Goal: Information Seeking & Learning: Learn about a topic

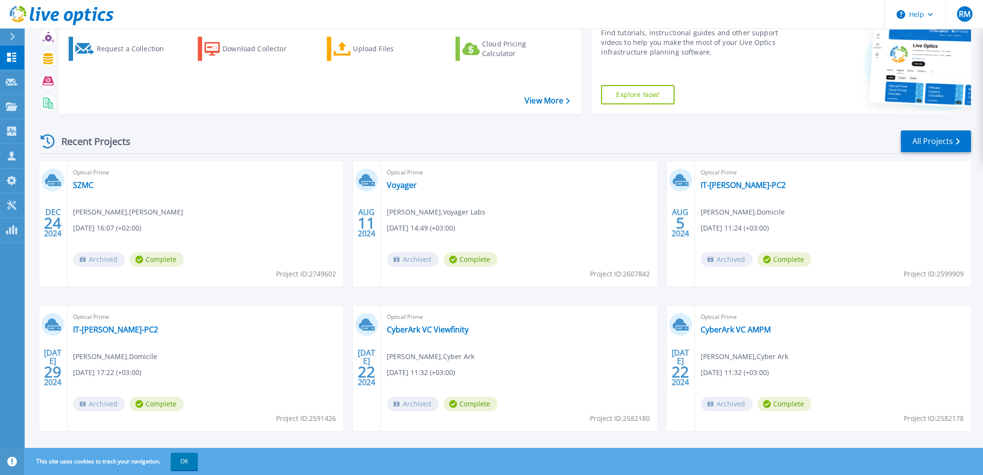
scroll to position [60, 0]
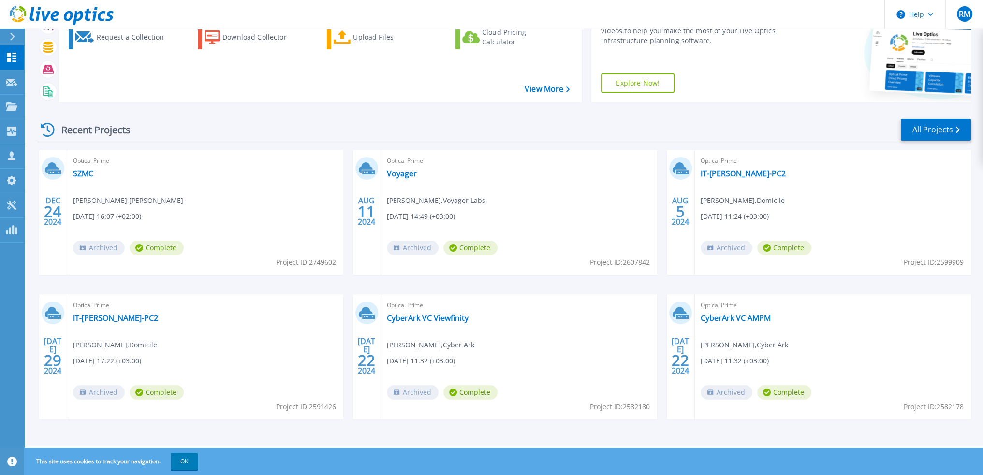
click at [406, 167] on div "Optical Prime Voyager [PERSON_NAME] , Voyager Labs [DATE] 14:49 (+03:00) Archiv…" at bounding box center [519, 212] width 276 height 125
click at [405, 172] on link "Voyager" at bounding box center [402, 174] width 30 height 10
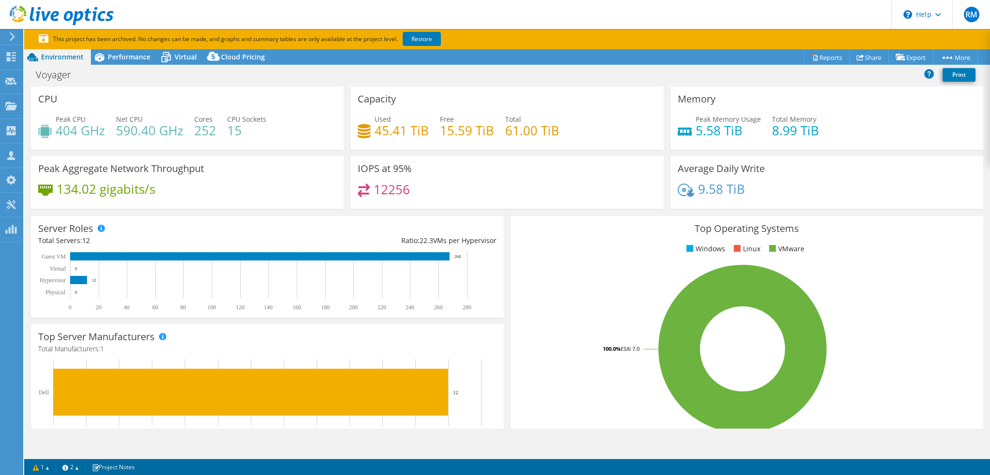
select select "USD"
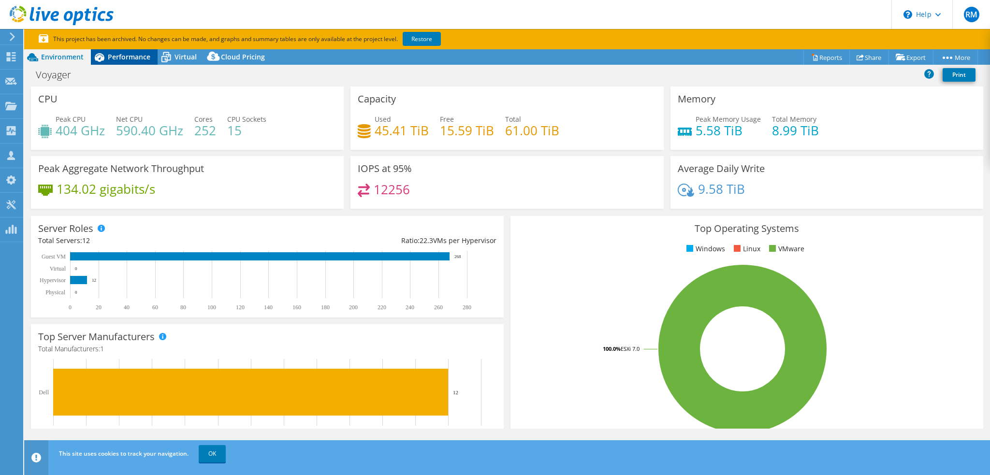
click at [132, 57] on span "Performance" at bounding box center [129, 56] width 43 height 9
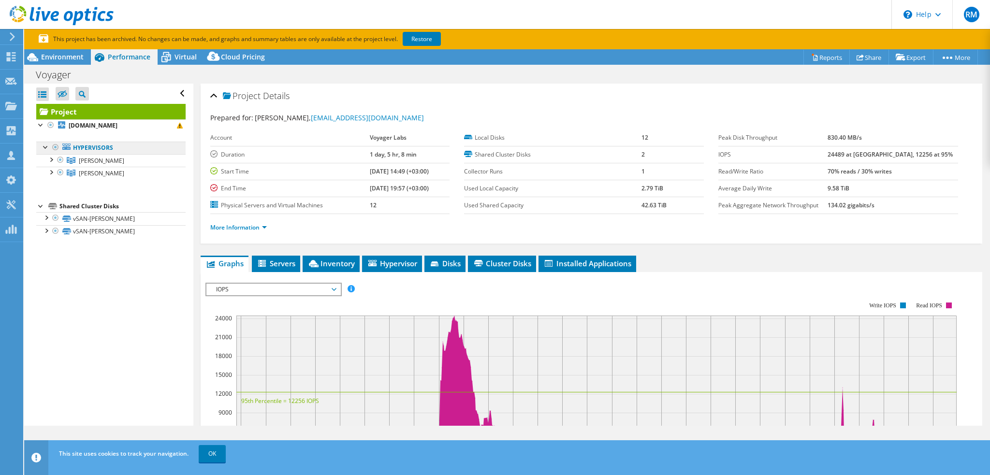
click at [85, 147] on link "Hypervisors" at bounding box center [110, 148] width 149 height 13
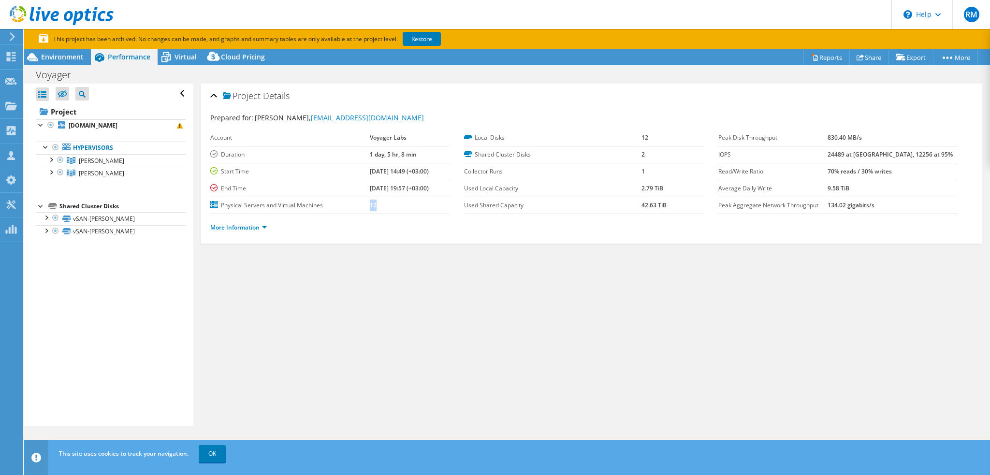
drag, startPoint x: 365, startPoint y: 206, endPoint x: 348, endPoint y: 206, distance: 17.0
click at [348, 206] on tr "Physical Servers and Virtual Machines 12" at bounding box center [330, 205] width 240 height 17
click at [231, 227] on link "More Information" at bounding box center [238, 227] width 57 height 8
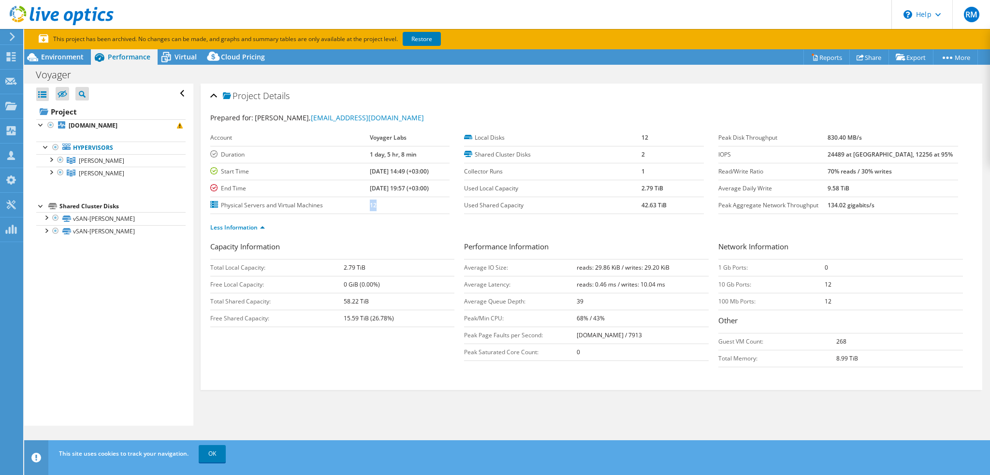
drag, startPoint x: 845, startPoint y: 137, endPoint x: 892, endPoint y: 143, distance: 46.7
click at [883, 136] on tr "Peak Disk Throughput 830.40 MB/s" at bounding box center [839, 138] width 240 height 17
click at [855, 154] on b "24489 at Peak, 12256 at 95%" at bounding box center [890, 154] width 125 height 8
click at [892, 153] on b "24489 at Peak, 12256 at 95%" at bounding box center [890, 154] width 125 height 8
click at [904, 153] on b "24489 at Peak, 12256 at 95%" at bounding box center [890, 154] width 125 height 8
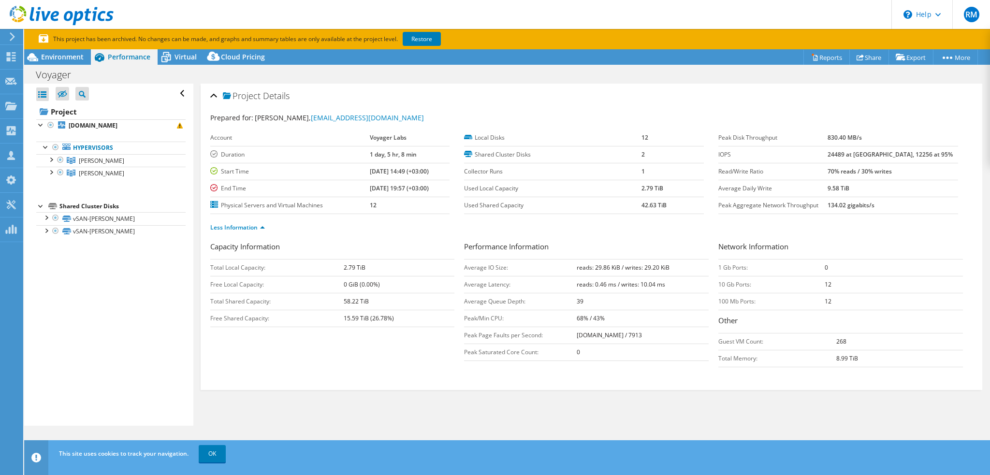
click at [859, 205] on b "134.02 gigabits/s" at bounding box center [851, 205] width 47 height 8
click at [909, 222] on ul "Less Information" at bounding box center [591, 226] width 763 height 13
drag, startPoint x: 868, startPoint y: 204, endPoint x: 891, endPoint y: 204, distance: 22.7
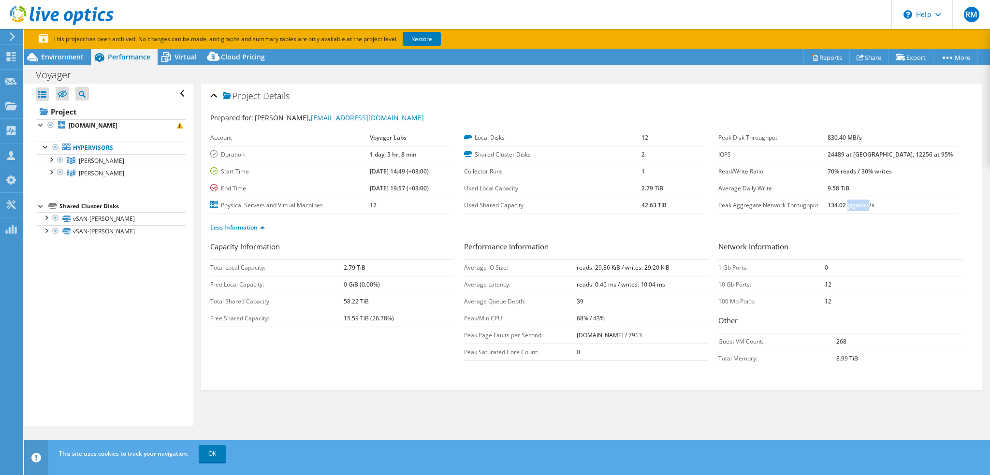
click at [875, 204] on b "134.02 gigabits/s" at bounding box center [851, 205] width 47 height 8
click at [853, 208] on td "134.02 gigabits/s" at bounding box center [893, 205] width 131 height 17
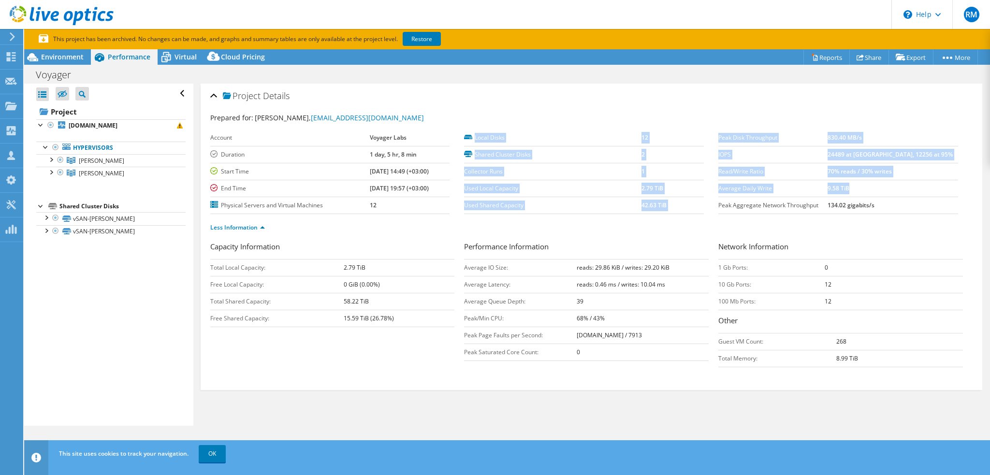
drag, startPoint x: 704, startPoint y: 205, endPoint x: 875, endPoint y: 184, distance: 172.4
click at [875, 184] on section "Prepared for: roee levi, Roeel@voyager-labs.com Account Voyager Labs Duration 1…" at bounding box center [591, 177] width 763 height 129
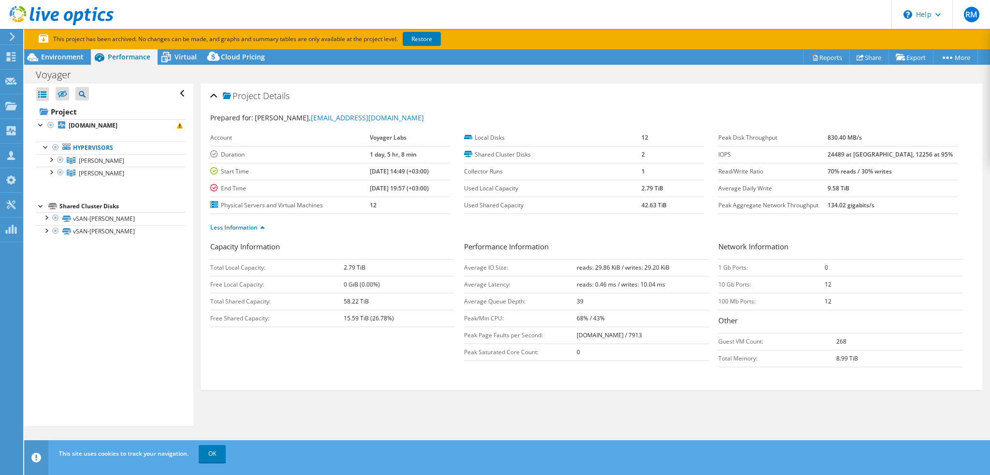
click at [864, 201] on b "134.02 gigabits/s" at bounding box center [851, 205] width 47 height 8
click at [39, 125] on div at bounding box center [41, 124] width 10 height 10
click at [88, 148] on link "Hypervisors" at bounding box center [110, 148] width 149 height 13
click at [89, 160] on span "[PERSON_NAME]" at bounding box center [101, 161] width 45 height 8
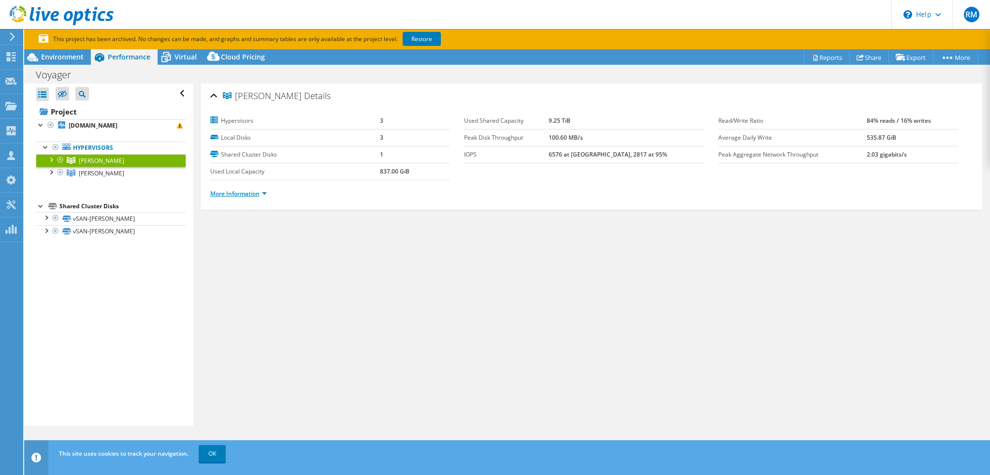
click at [226, 191] on link "More Information" at bounding box center [238, 194] width 57 height 8
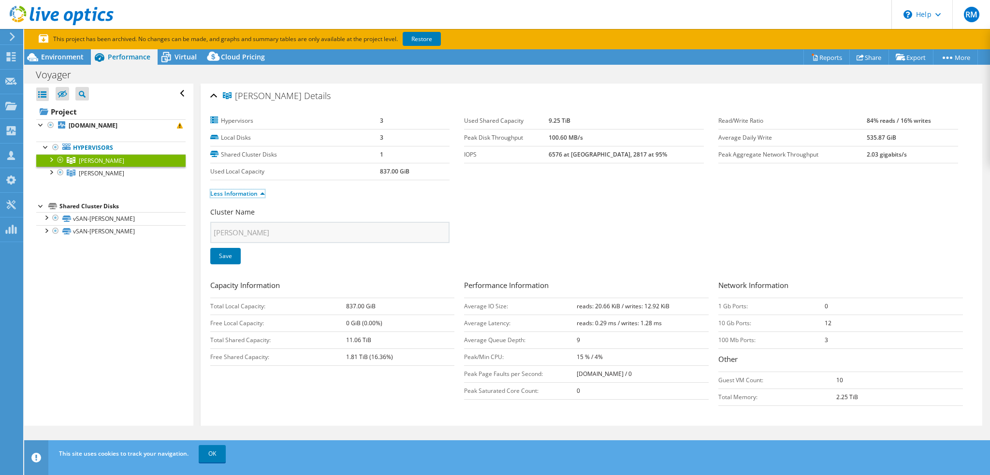
scroll to position [17, 0]
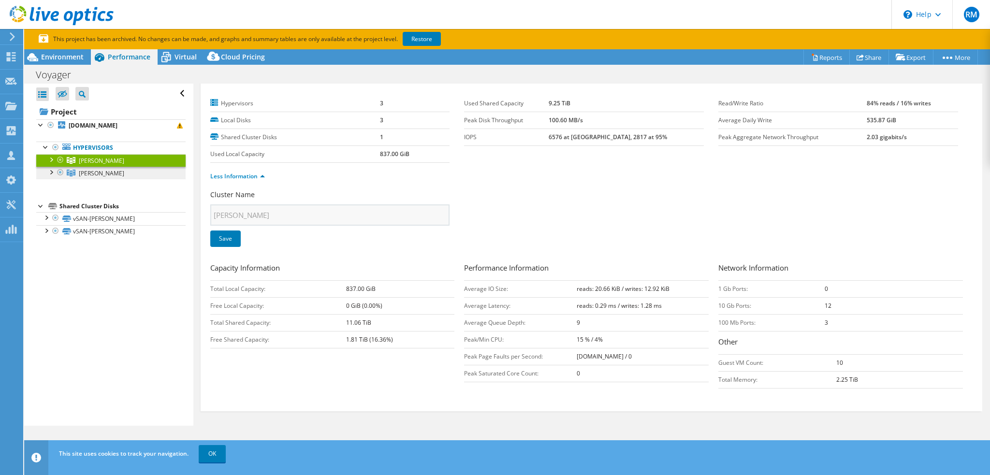
click at [85, 165] on span "[PERSON_NAME]" at bounding box center [101, 161] width 45 height 8
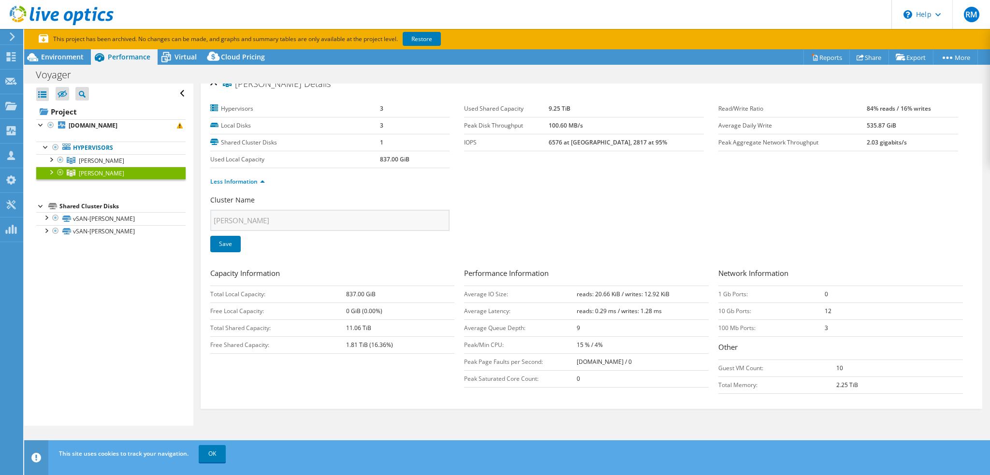
scroll to position [0, 0]
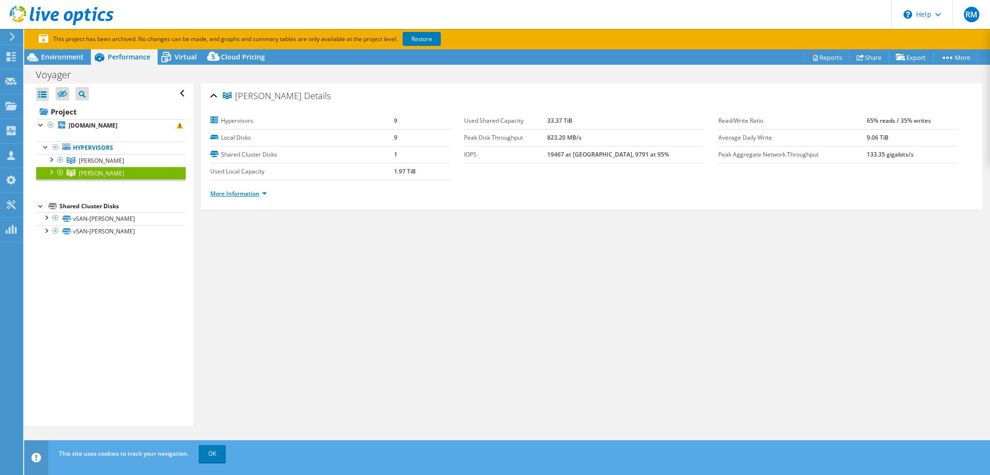
click at [240, 190] on link "More Information" at bounding box center [238, 194] width 57 height 8
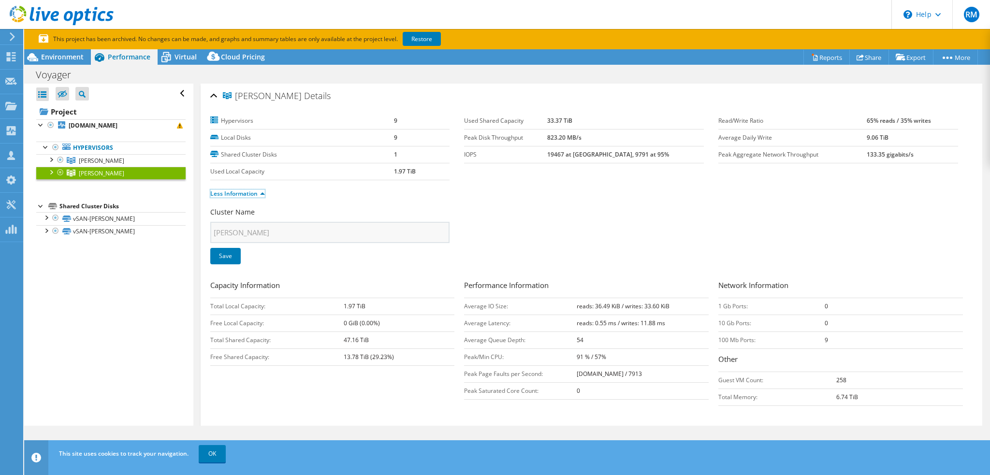
scroll to position [17, 0]
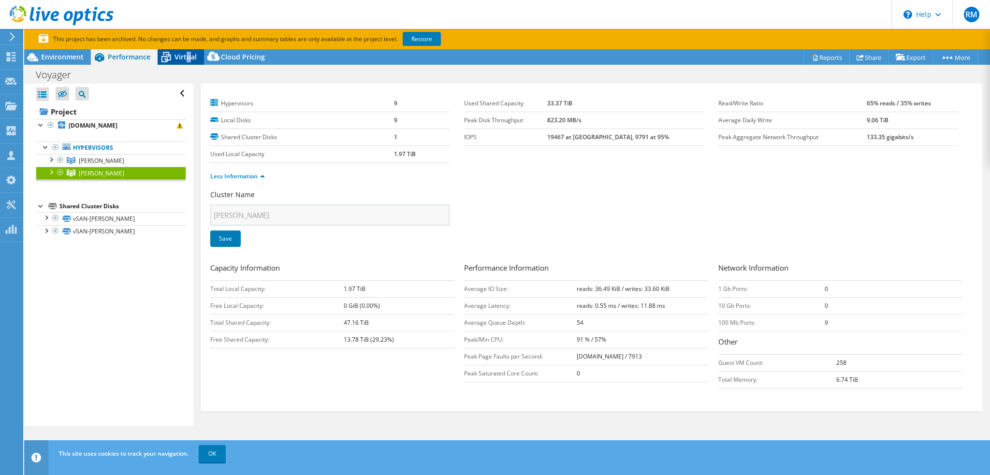
click at [188, 55] on span "Virtual" at bounding box center [186, 56] width 22 height 9
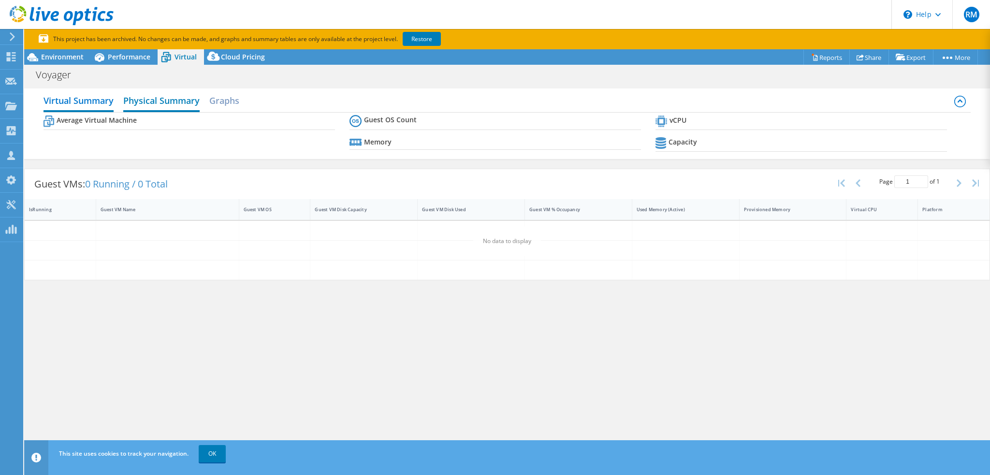
click at [166, 96] on h2 "Physical Summary" at bounding box center [161, 101] width 76 height 21
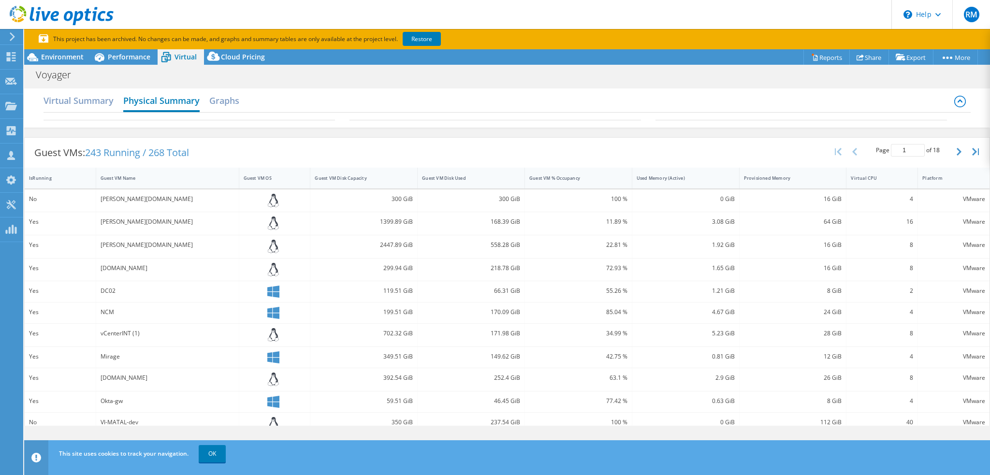
click at [177, 100] on h2 "Physical Summary" at bounding box center [161, 101] width 76 height 21
click at [92, 100] on h2 "Virtual Summary" at bounding box center [79, 101] width 70 height 21
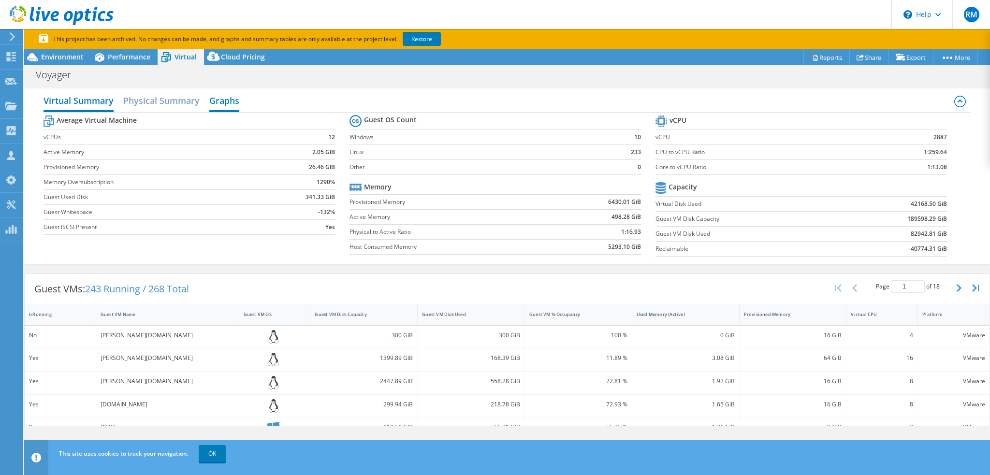
click at [234, 97] on h2 "Graphs" at bounding box center [224, 101] width 30 height 21
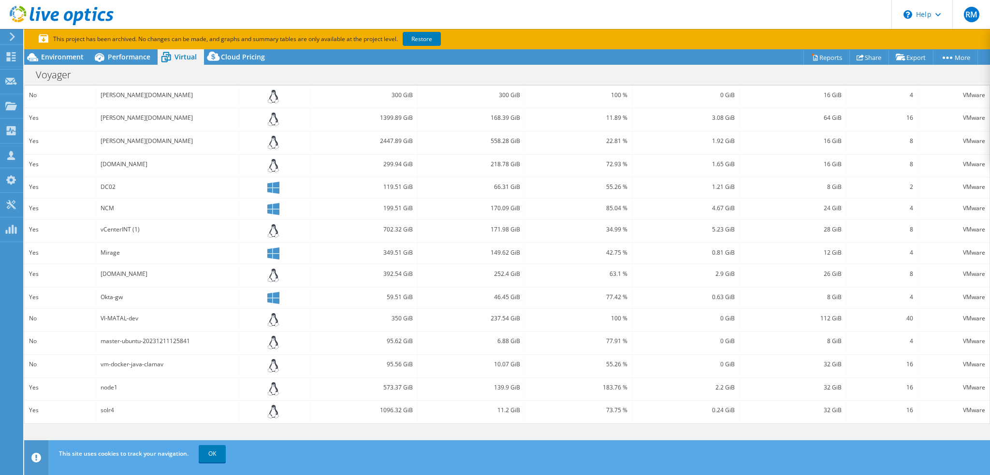
scroll to position [0, 0]
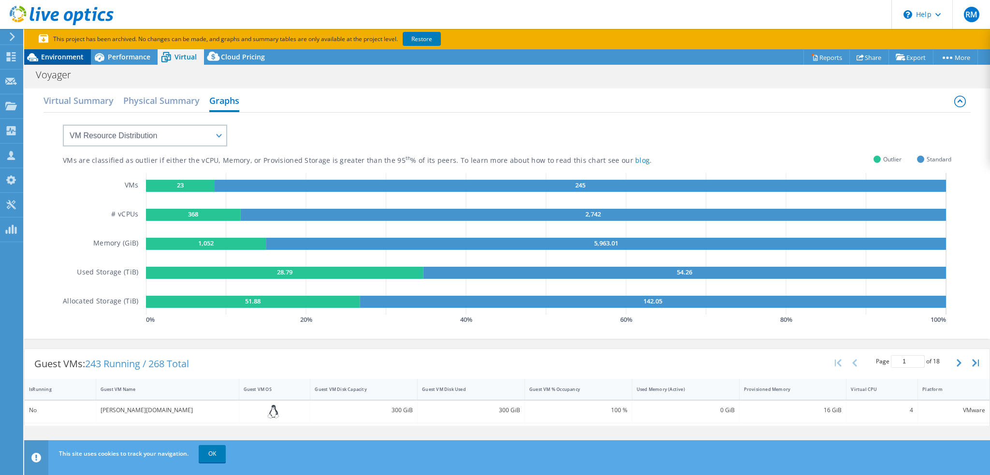
click at [56, 56] on span "Environment" at bounding box center [62, 56] width 43 height 9
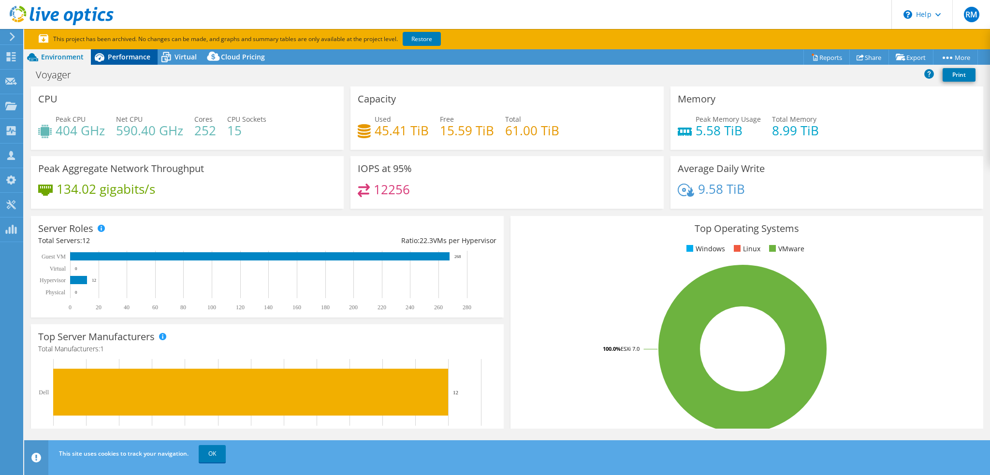
click at [132, 54] on span "Performance" at bounding box center [129, 56] width 43 height 9
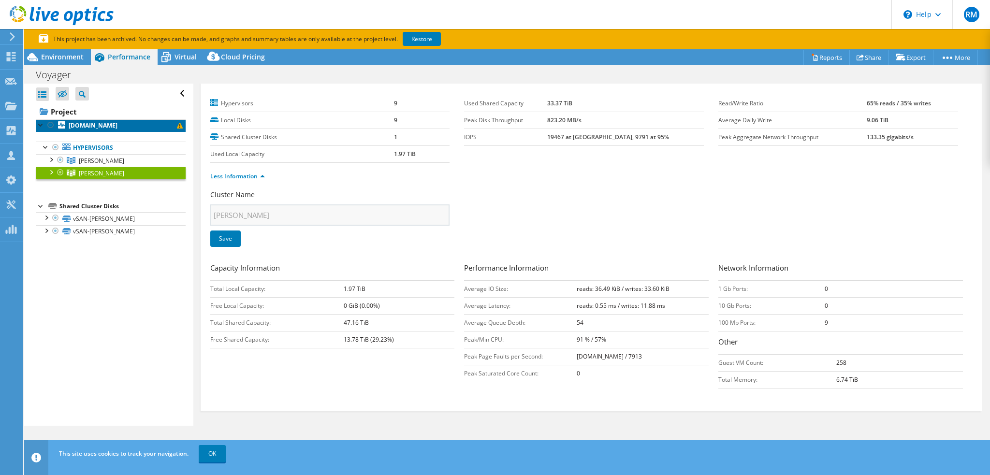
click at [118, 124] on b "[DOMAIN_NAME]" at bounding box center [93, 125] width 49 height 8
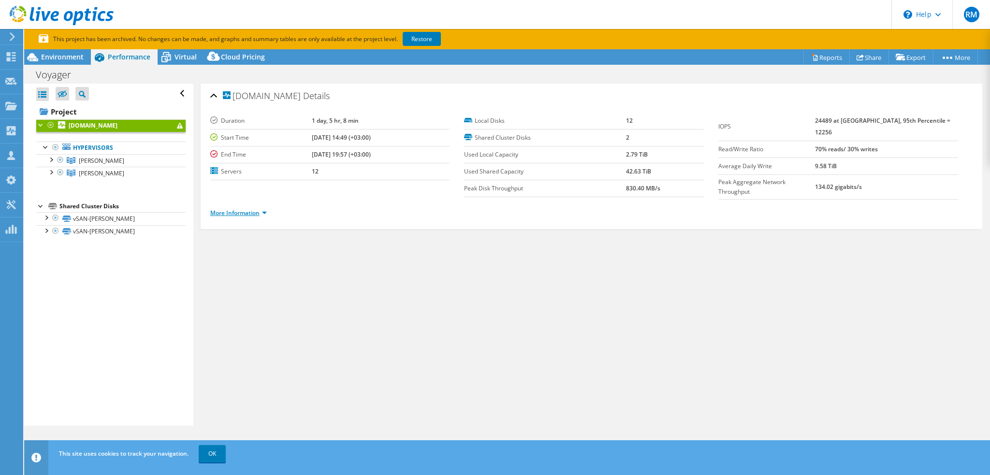
click at [240, 210] on link "More Information" at bounding box center [238, 213] width 57 height 8
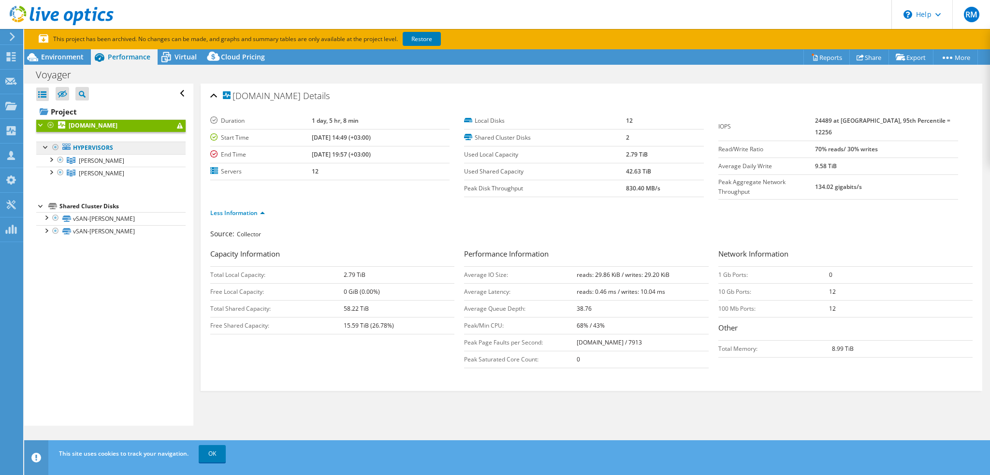
click at [87, 148] on link "Hypervisors" at bounding box center [110, 148] width 149 height 13
click at [84, 160] on span "[PERSON_NAME]" at bounding box center [101, 161] width 45 height 8
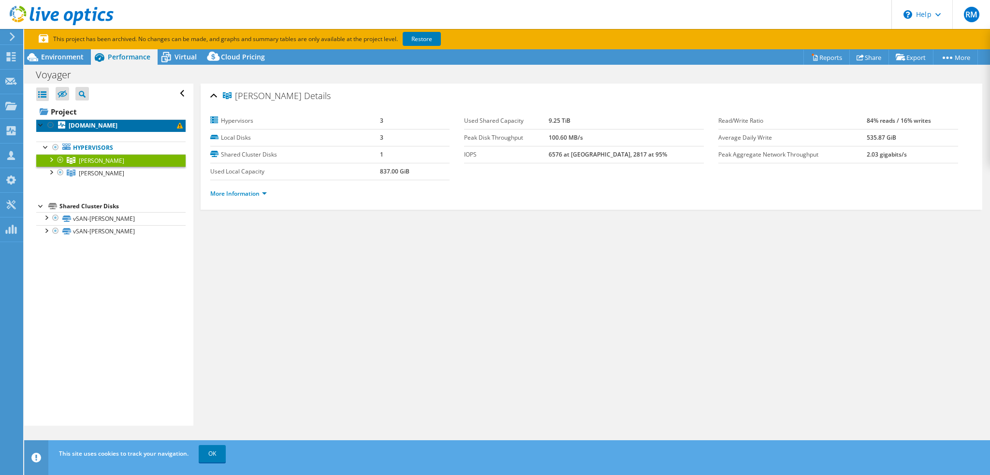
click at [87, 121] on b "[DOMAIN_NAME]" at bounding box center [93, 125] width 49 height 8
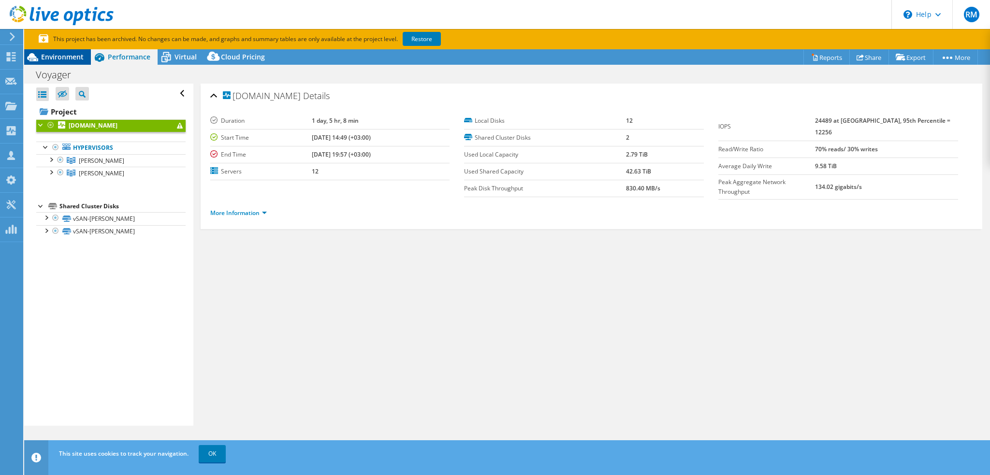
click at [63, 60] on span "Environment" at bounding box center [62, 56] width 43 height 9
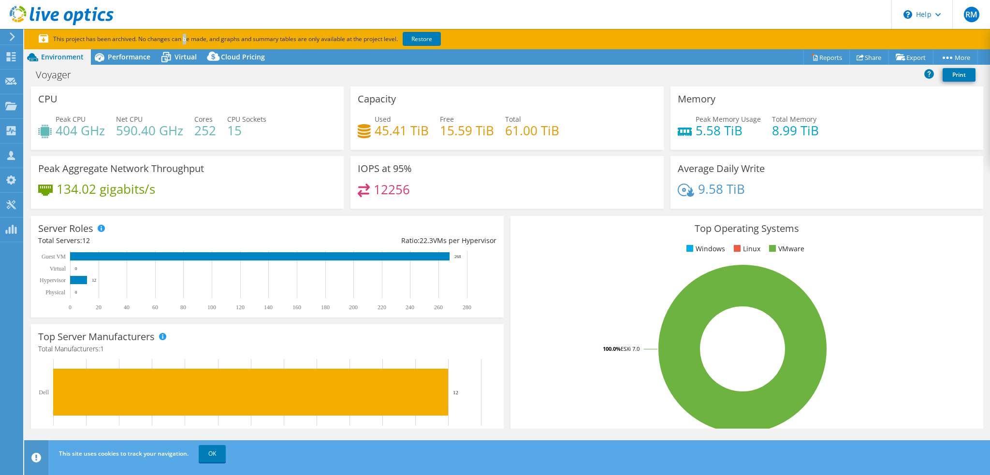
click at [126, 47] on section "This project has been archived. No changes can be made, and graphs and summary …" at bounding box center [507, 39] width 966 height 20
click at [131, 56] on span "Performance" at bounding box center [129, 56] width 43 height 9
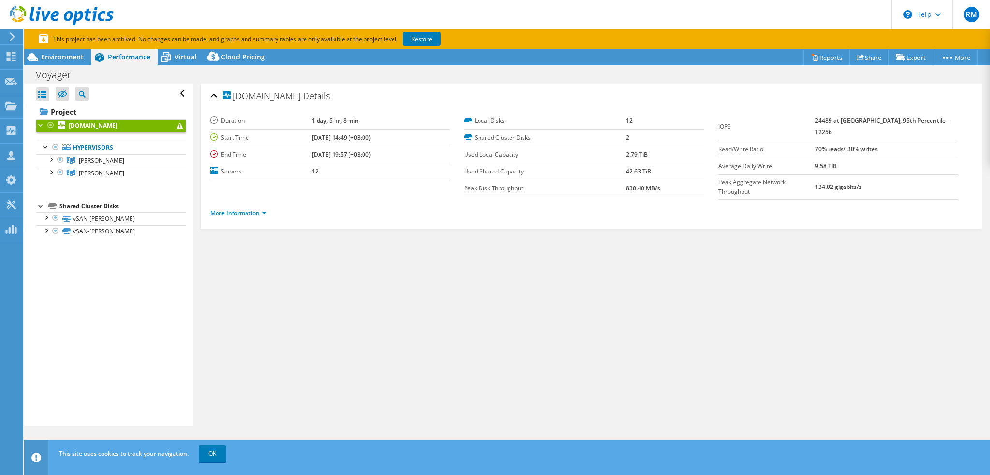
click at [228, 209] on link "More Information" at bounding box center [238, 213] width 57 height 8
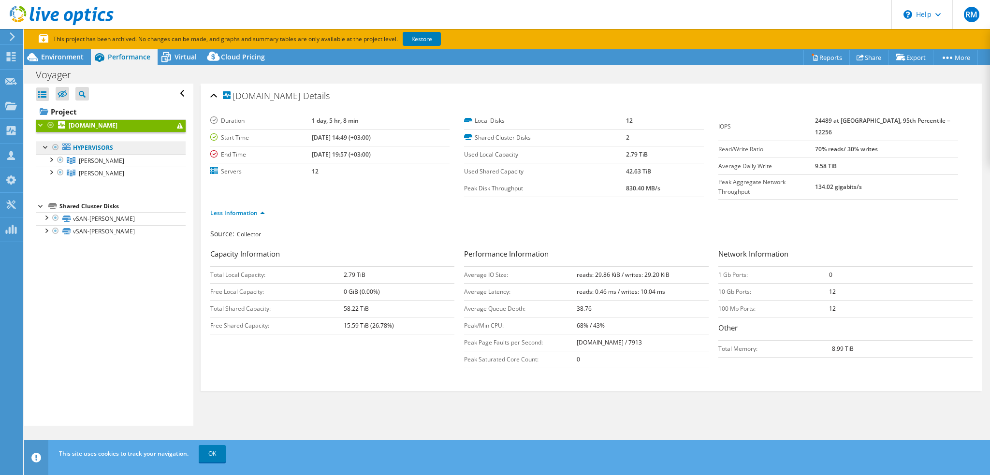
click at [103, 147] on link "Hypervisors" at bounding box center [110, 148] width 149 height 13
click at [87, 159] on span "[PERSON_NAME]" at bounding box center [101, 161] width 45 height 8
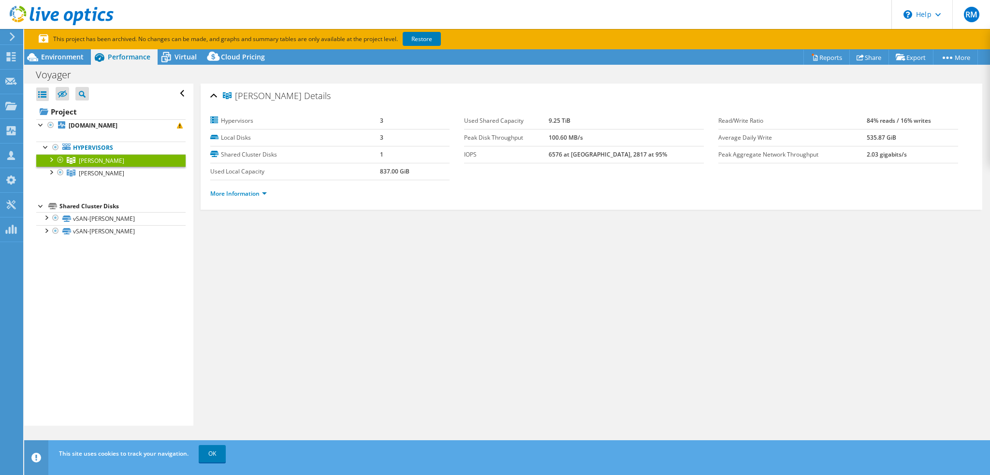
click at [230, 198] on div "More Information" at bounding box center [591, 193] width 763 height 27
click at [232, 191] on link "More Information" at bounding box center [238, 194] width 57 height 8
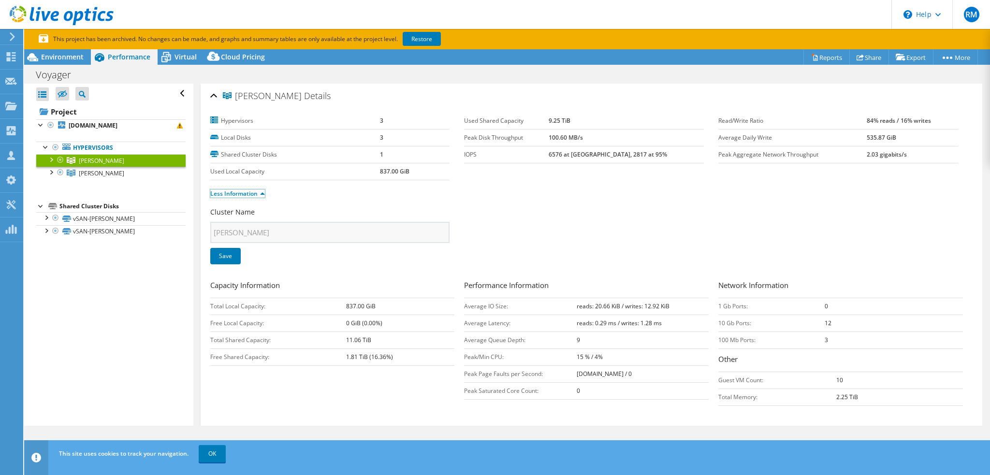
scroll to position [17, 0]
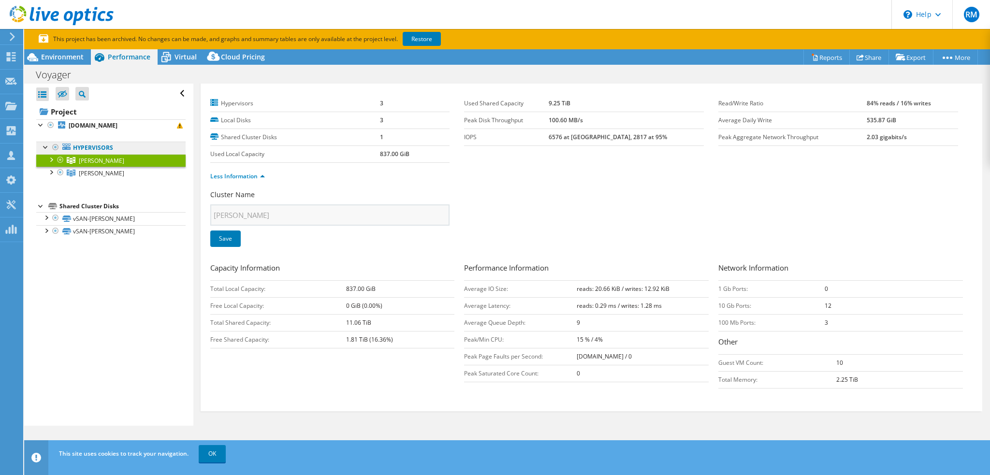
click at [97, 147] on link "Hypervisors" at bounding box center [110, 148] width 149 height 13
drag, startPoint x: 97, startPoint y: 147, endPoint x: 92, endPoint y: 147, distance: 4.9
click at [96, 147] on link "Hypervisors" at bounding box center [110, 148] width 149 height 13
click at [43, 143] on div at bounding box center [46, 147] width 10 height 10
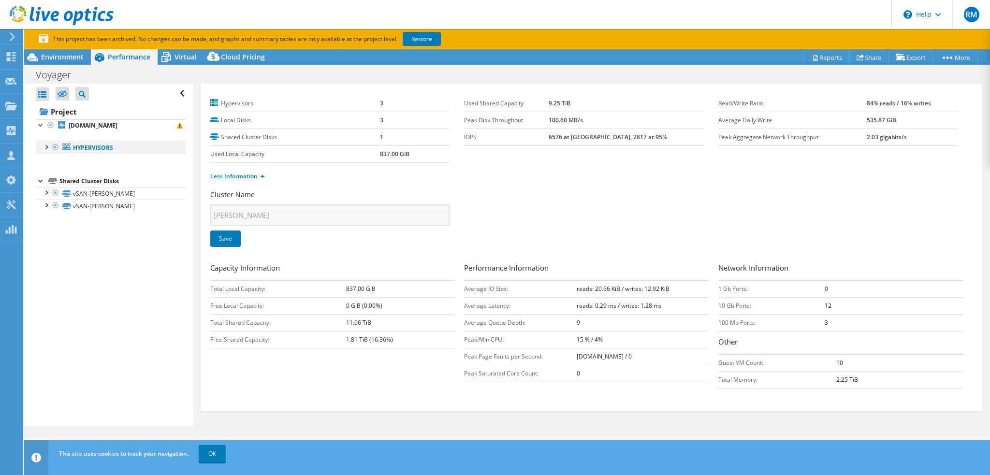
click at [44, 146] on div at bounding box center [46, 147] width 10 height 10
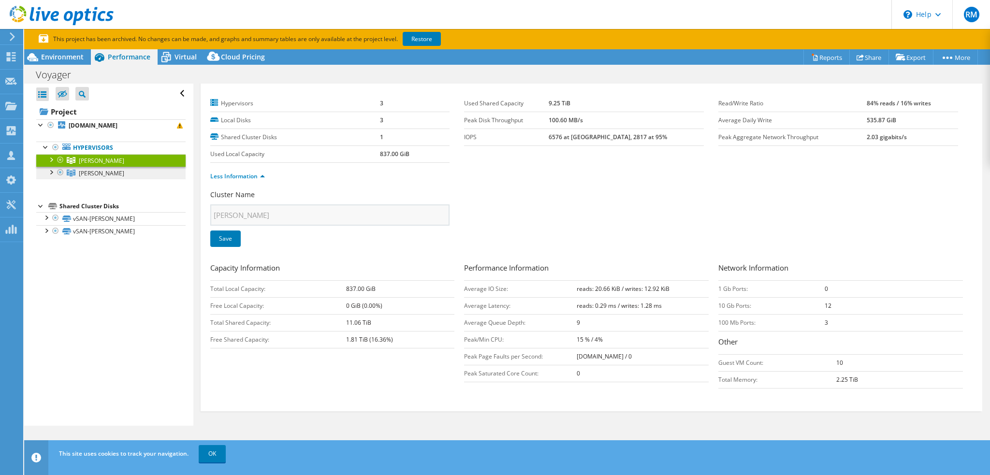
click at [77, 167] on link "[PERSON_NAME]" at bounding box center [110, 160] width 149 height 13
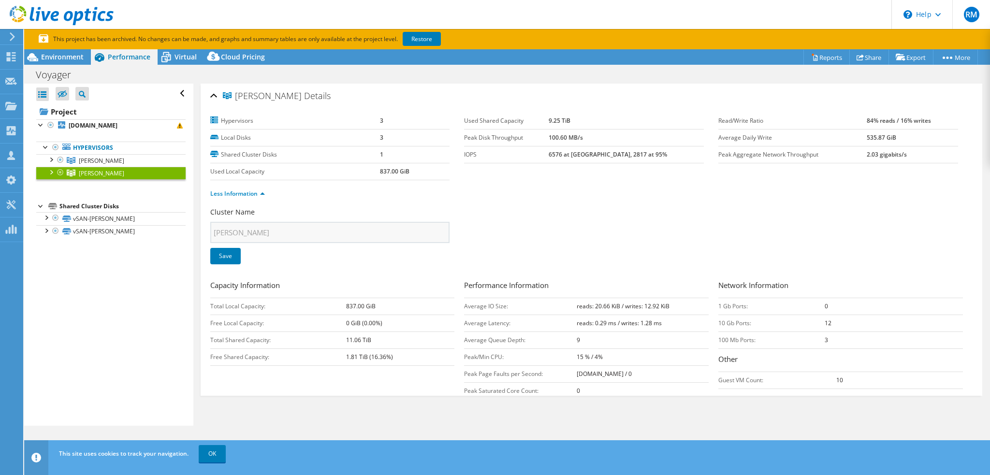
scroll to position [0, 0]
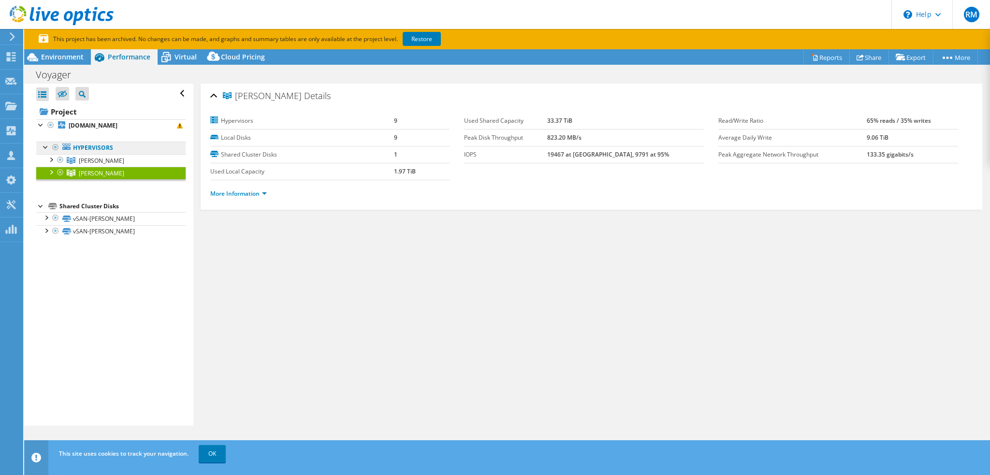
click at [90, 146] on link "Hypervisors" at bounding box center [110, 148] width 149 height 13
click at [93, 119] on link "[DOMAIN_NAME]" at bounding box center [110, 125] width 149 height 13
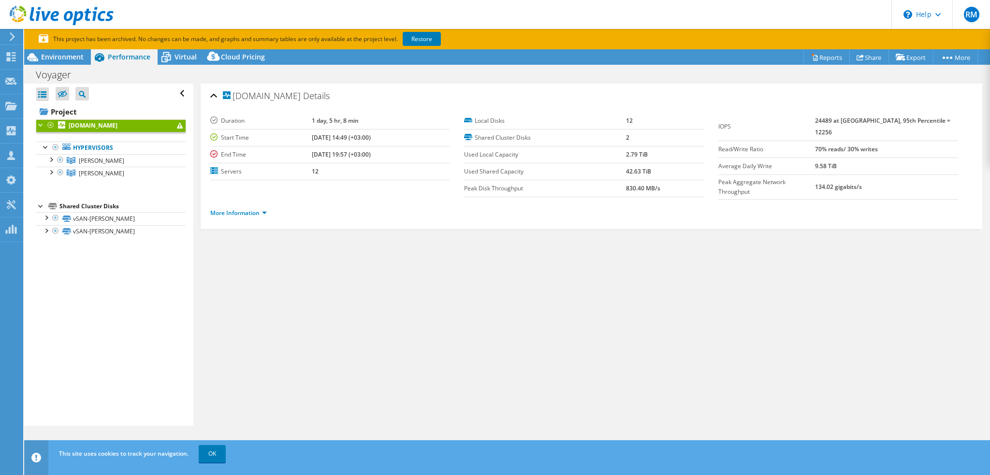
click at [246, 213] on li "More Information" at bounding box center [241, 213] width 62 height 11
click at [244, 210] on link "More Information" at bounding box center [238, 213] width 57 height 8
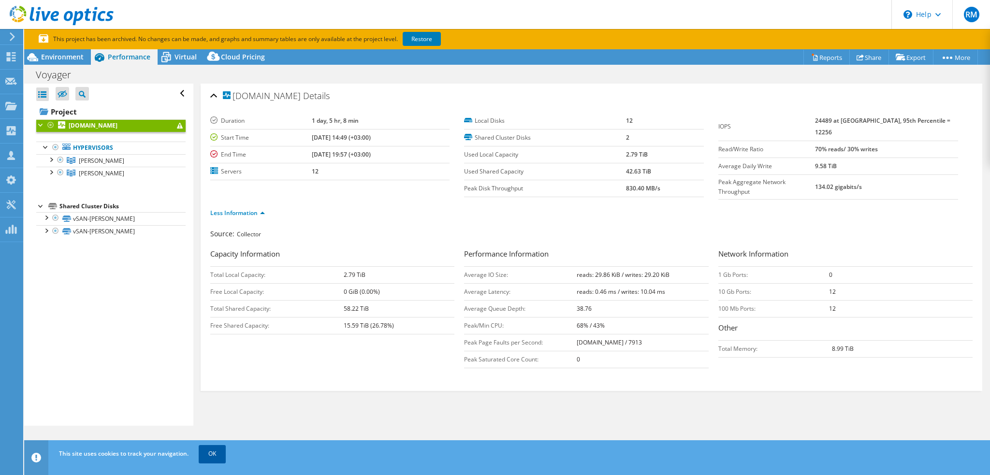
click at [216, 455] on link "OK" at bounding box center [212, 453] width 27 height 17
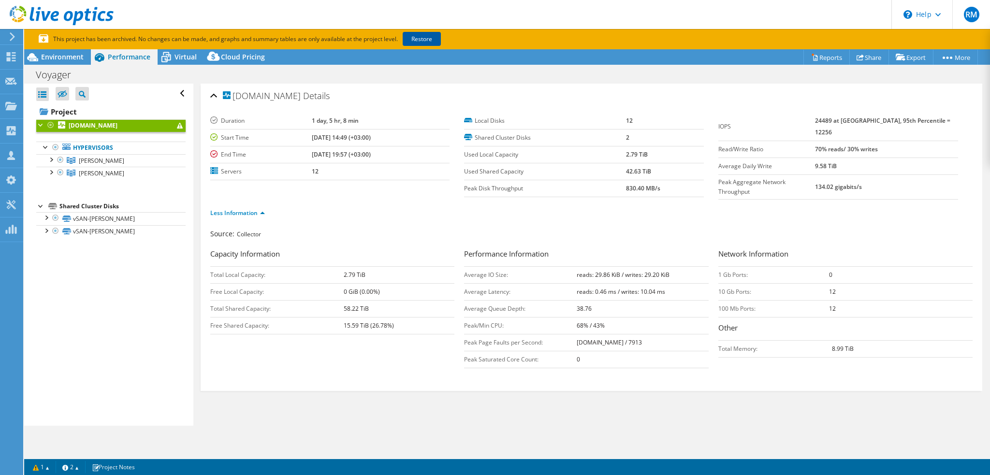
click at [420, 40] on link "Restore" at bounding box center [422, 39] width 38 height 14
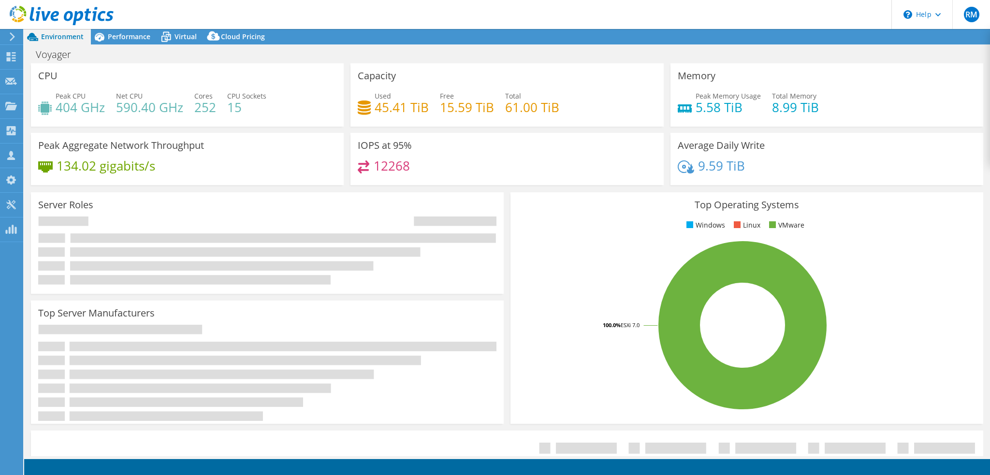
select select "USD"
